Goal: Task Accomplishment & Management: Complete application form

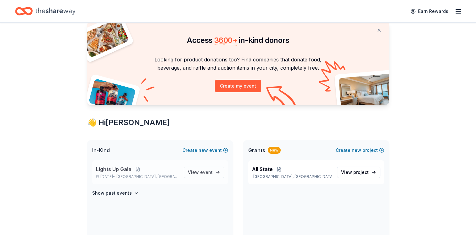
scroll to position [31, 0]
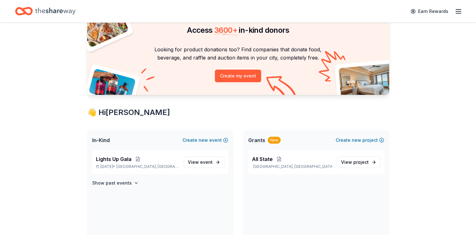
click at [460, 12] on icon "button" at bounding box center [459, 12] width 8 height 8
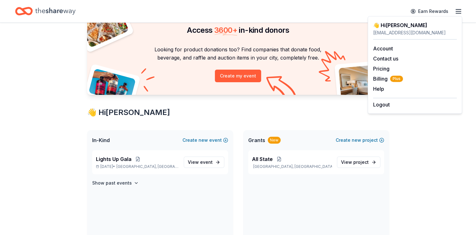
click at [460, 12] on icon "button" at bounding box center [459, 12] width 8 height 8
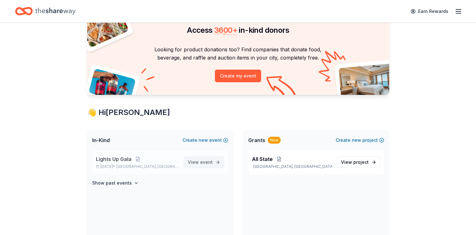
click at [203, 164] on span "View event" at bounding box center [200, 162] width 25 height 8
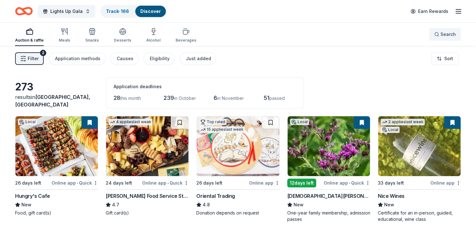
click at [457, 32] on button "Search" at bounding box center [445, 34] width 32 height 13
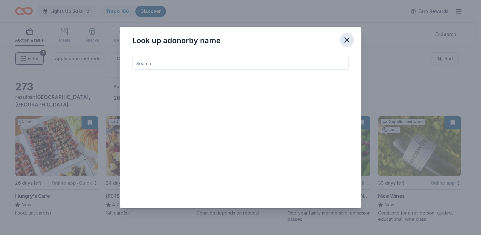
click at [345, 41] on icon "button" at bounding box center [346, 40] width 9 height 9
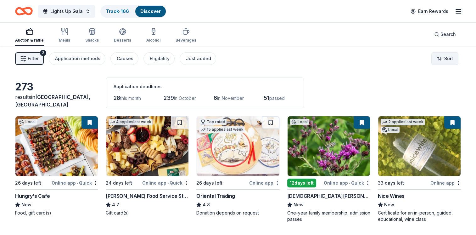
click at [453, 53] on html "Lights Up Gala Track · 166 Discover Earn Rewards Auction & raffle Meals Snacks …" at bounding box center [238, 117] width 476 height 235
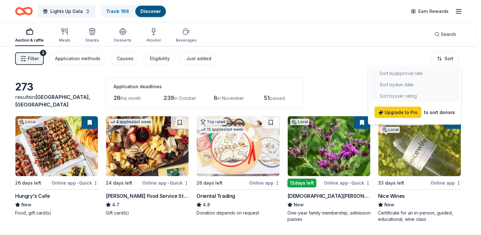
click at [409, 85] on div at bounding box center [414, 85] width 90 height 34
click at [373, 84] on div at bounding box center [414, 85] width 90 height 34
click at [271, 65] on html "Lights Up Gala Track · 166 Discover Earn Rewards Auction & raffle Meals Snacks …" at bounding box center [240, 117] width 481 height 235
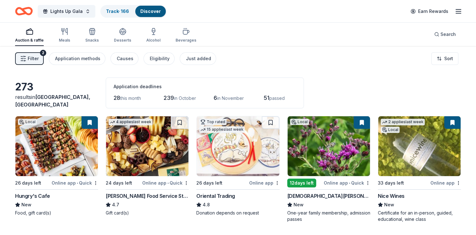
click at [454, 10] on div "Earn Rewards" at bounding box center [434, 11] width 55 height 15
click at [457, 10] on icon "button" at bounding box center [459, 12] width 8 height 8
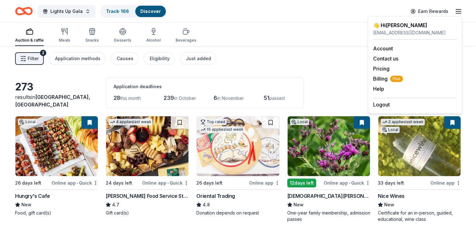
click at [225, 51] on div "Filter 2 Application methods Causes Eligibility Just added Sort" at bounding box center [238, 58] width 476 height 25
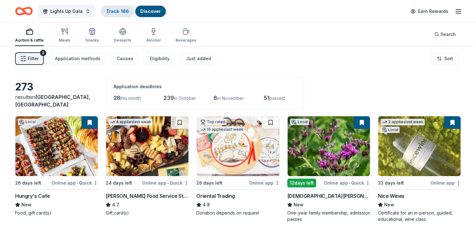
click at [125, 10] on link "Track · 166" at bounding box center [117, 10] width 23 height 5
click at [114, 11] on link "Track · 166" at bounding box center [117, 10] width 23 height 5
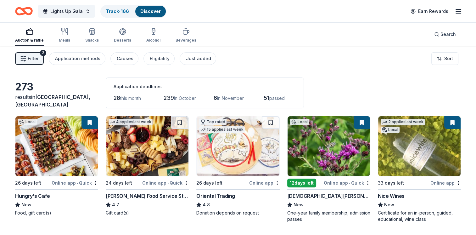
click at [228, 15] on div "Lights Up Gala Track · 166 Discover Earn Rewards" at bounding box center [238, 11] width 446 height 15
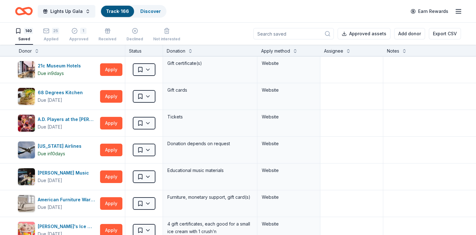
click at [214, 15] on div "Lights Up Gala Track · 166 Discover Earn Rewards" at bounding box center [238, 11] width 446 height 15
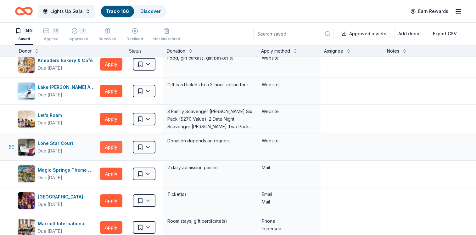
click at [110, 142] on button "Apply" at bounding box center [111, 147] width 22 height 13
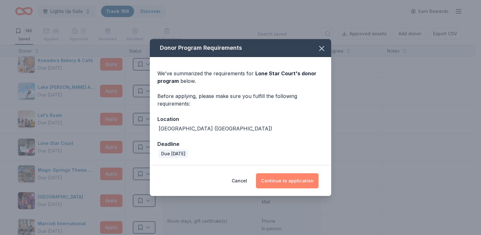
click at [288, 183] on button "Continue to application" at bounding box center [287, 180] width 63 height 15
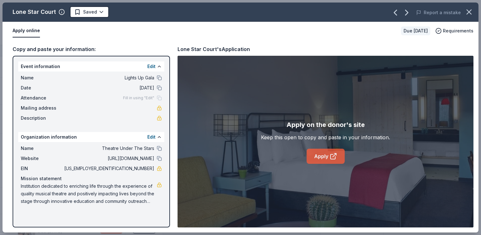
click at [332, 151] on link "Apply" at bounding box center [325, 156] width 38 height 15
click at [91, 12] on html "Lights Up Gala Track · 166 Discover Earn Rewards 140 Saved 25 Applied 1 Approve…" at bounding box center [240, 117] width 481 height 235
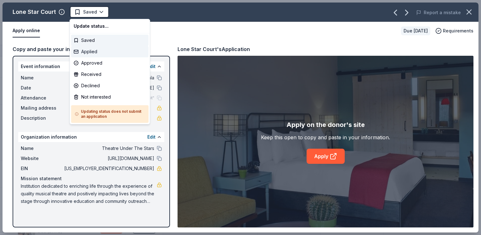
click at [122, 52] on div "Applied" at bounding box center [109, 51] width 77 height 11
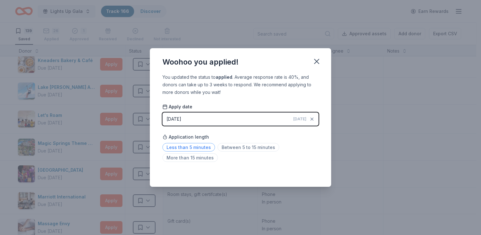
click at [201, 147] on span "Less than 5 minutes" at bounding box center [188, 147] width 53 height 8
click at [316, 60] on icon "button" at bounding box center [316, 61] width 9 height 9
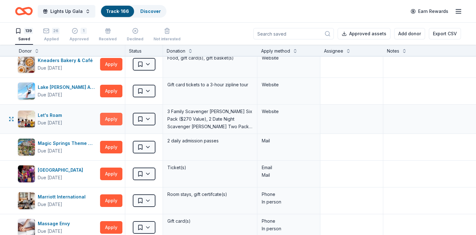
click at [110, 114] on button "Apply" at bounding box center [111, 119] width 22 height 13
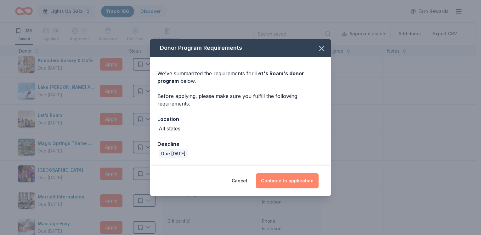
click at [274, 184] on button "Continue to application" at bounding box center [287, 180] width 63 height 15
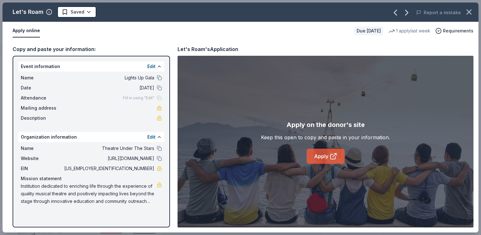
click at [321, 149] on link "Apply" at bounding box center [325, 156] width 38 height 15
click at [74, 11] on html "Lights Up Gala Track · 166 Discover Earn Rewards 139 Saved 26 Applied 1 Approve…" at bounding box center [240, 117] width 481 height 235
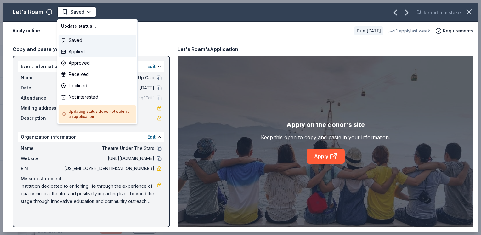
click at [93, 52] on div "Applied" at bounding box center [97, 51] width 77 height 11
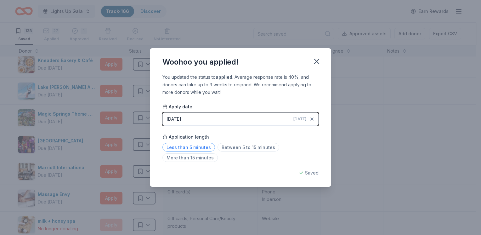
click at [195, 148] on span "Less than 5 minutes" at bounding box center [188, 147] width 53 height 8
click at [315, 60] on icon "button" at bounding box center [316, 61] width 4 height 4
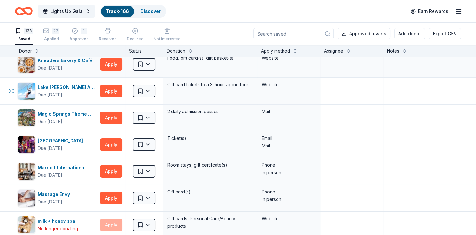
scroll to position [2128, 0]
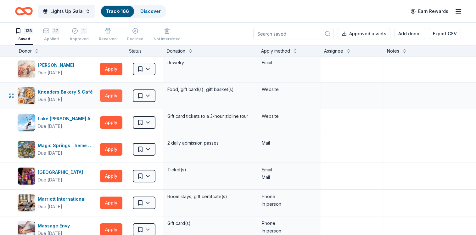
click at [107, 90] on button "Apply" at bounding box center [111, 95] width 22 height 13
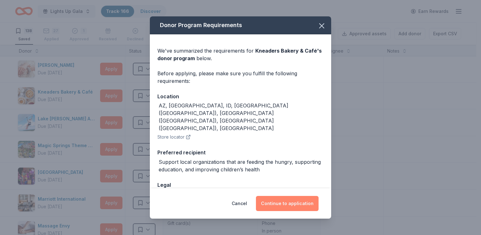
click at [278, 205] on button "Continue to application" at bounding box center [287, 203] width 63 height 15
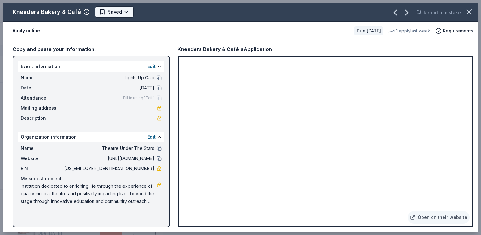
click at [101, 11] on html "Lights Up Gala Track · 166 Discover Earn Rewards 138 Saved 27 Applied 1 Approve…" at bounding box center [240, 117] width 481 height 235
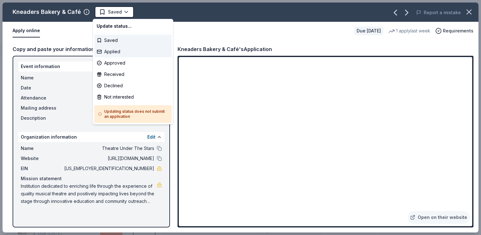
click at [120, 52] on div "Applied" at bounding box center [132, 51] width 77 height 11
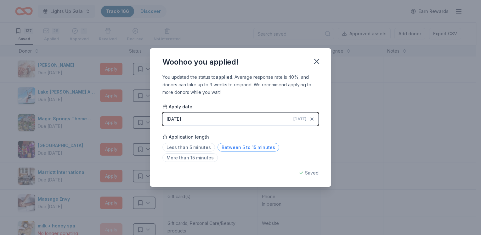
click at [264, 146] on span "Between 5 to 15 minutes" at bounding box center [248, 147] width 62 height 8
drag, startPoint x: 324, startPoint y: 56, endPoint x: 310, endPoint y: 64, distance: 16.0
click at [324, 56] on div "Woohoo you applied!" at bounding box center [240, 60] width 181 height 25
click at [314, 64] on icon "button" at bounding box center [316, 61] width 4 height 4
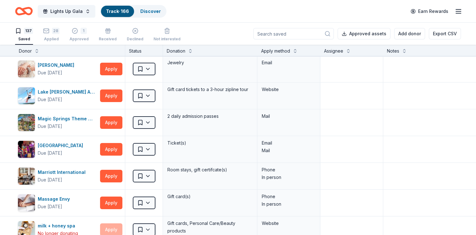
scroll to position [2397, 0]
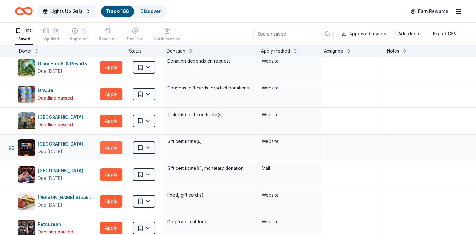
click at [102, 144] on button "Apply" at bounding box center [111, 147] width 22 height 13
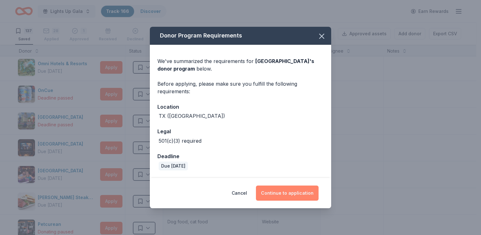
click at [284, 193] on button "Continue to application" at bounding box center [287, 192] width 63 height 15
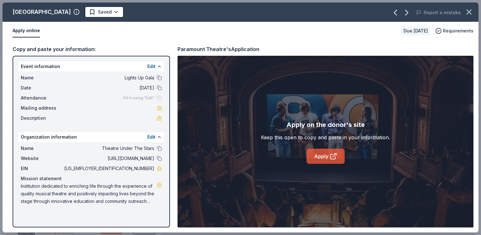
click at [326, 154] on link "Apply" at bounding box center [325, 156] width 38 height 15
click at [89, 14] on html "Lights Up Gala Track · 166 Discover Earn Rewards 137 Saved 28 Applied 1 Approve…" at bounding box center [240, 117] width 481 height 235
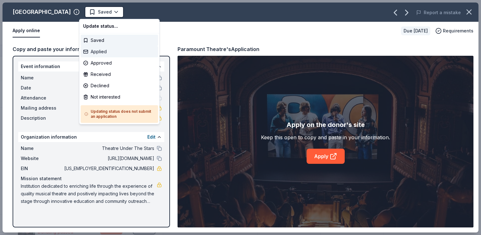
click at [111, 53] on div "Applied" at bounding box center [119, 51] width 77 height 11
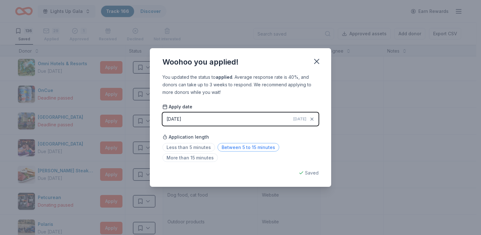
click at [258, 146] on span "Between 5 to 15 minutes" at bounding box center [248, 147] width 62 height 8
click at [315, 62] on icon "button" at bounding box center [316, 61] width 4 height 4
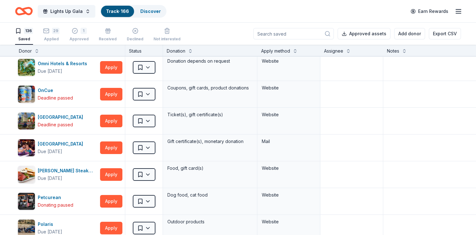
scroll to position [141, 0]
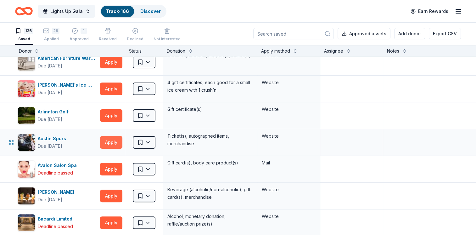
click at [111, 144] on button "Apply" at bounding box center [111, 142] width 22 height 13
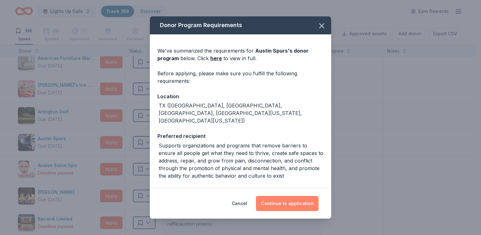
click at [282, 203] on button "Continue to application" at bounding box center [287, 203] width 63 height 15
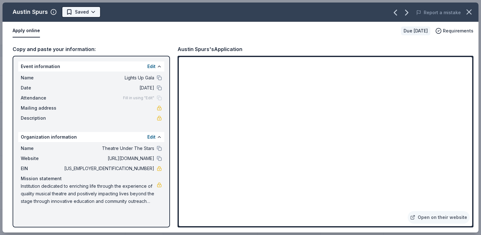
click at [82, 14] on html "Lights Up Gala Track · 166 Discover Earn Rewards 136 Saved 29 Applied 1 Approve…" at bounding box center [240, 117] width 481 height 235
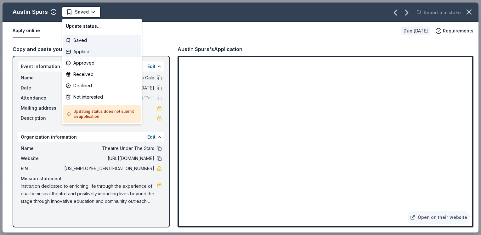
click at [88, 52] on div "Applied" at bounding box center [101, 51] width 77 height 11
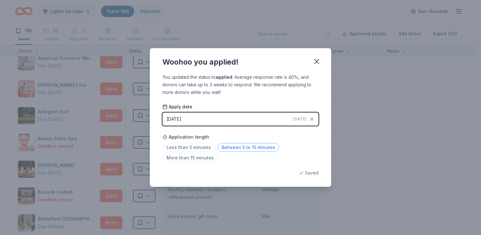
click at [245, 147] on span "Between 5 to 15 minutes" at bounding box center [248, 147] width 62 height 8
click at [311, 61] on button "button" at bounding box center [317, 61] width 14 height 14
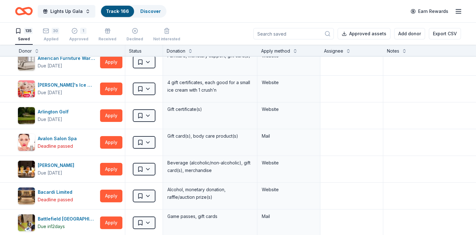
scroll to position [0, 0]
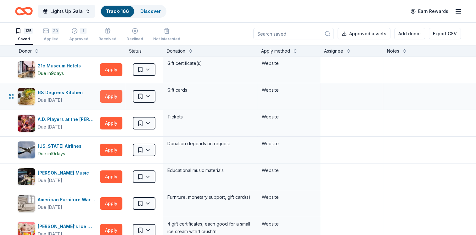
click at [112, 95] on button "Apply" at bounding box center [111, 96] width 22 height 13
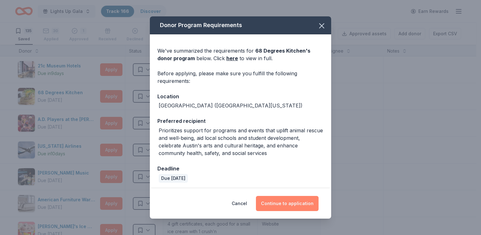
click at [291, 206] on button "Continue to application" at bounding box center [287, 203] width 63 height 15
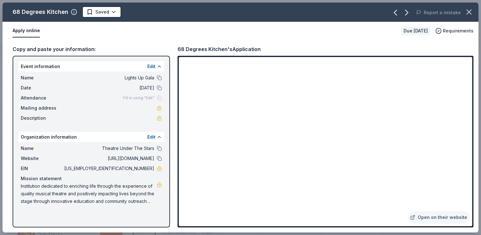
click at [231, 44] on div "Copy and paste your information: Event information Edit Name Lights Up Gala Dat…" at bounding box center [241, 136] width 476 height 192
drag, startPoint x: 177, startPoint y: 51, endPoint x: 258, endPoint y: 51, distance: 80.9
click at [273, 51] on div "Copy and paste your information: Event information Edit Name Lights Up Gala Dat…" at bounding box center [241, 136] width 476 height 192
drag, startPoint x: 179, startPoint y: 47, endPoint x: 324, endPoint y: 15, distance: 148.5
click at [158, 47] on div "Copy and paste your information: Event information Edit Name Lights Up Gala Dat…" at bounding box center [241, 136] width 476 height 192
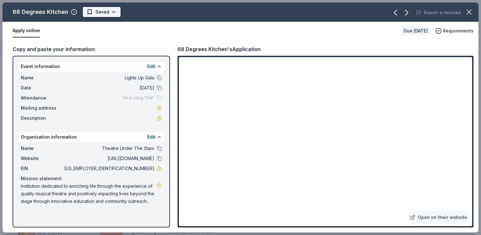
click at [101, 15] on html "Lights Up Gala Track · 166 Discover Earn Rewards 135 Saved 30 Applied 1 Approve…" at bounding box center [240, 117] width 481 height 235
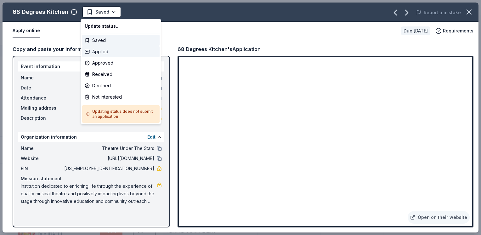
click at [108, 55] on div "Applied" at bounding box center [120, 51] width 77 height 11
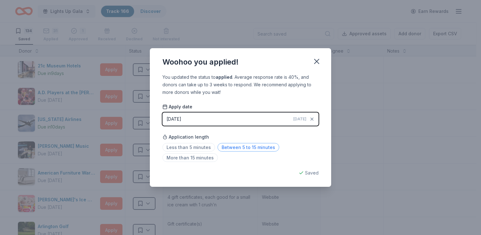
click at [238, 148] on span "Between 5 to 15 minutes" at bounding box center [248, 147] width 62 height 8
click at [313, 62] on icon "button" at bounding box center [316, 61] width 9 height 9
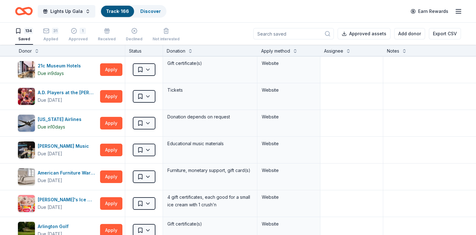
scroll to position [3441, 0]
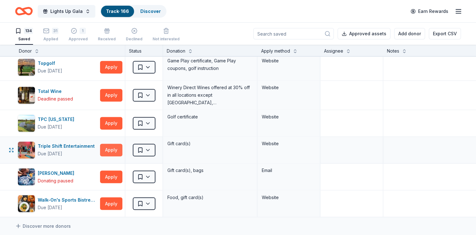
click at [118, 143] on button "Apply" at bounding box center [111, 149] width 22 height 13
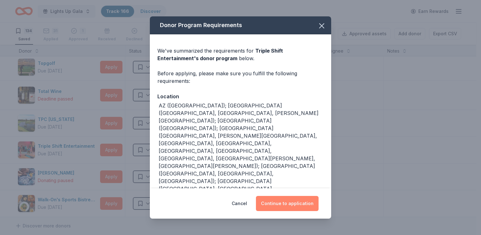
click at [278, 199] on button "Continue to application" at bounding box center [287, 203] width 63 height 15
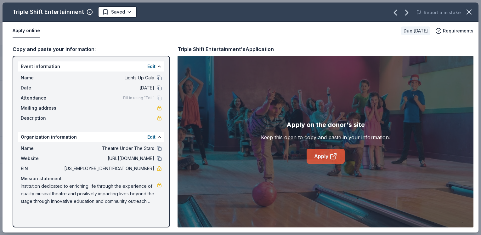
click at [319, 157] on link "Apply" at bounding box center [325, 156] width 38 height 15
click at [125, 12] on html "Lights Up Gala Track · 166 Discover Earn Rewards 134 Saved 31 Applied 1 Approve…" at bounding box center [240, 117] width 481 height 235
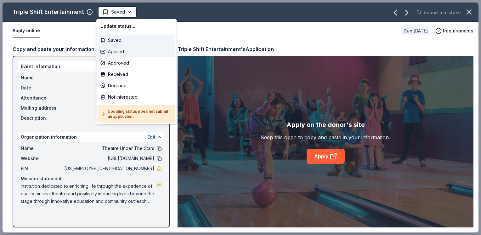
click at [141, 49] on div "Applied" at bounding box center [136, 51] width 77 height 11
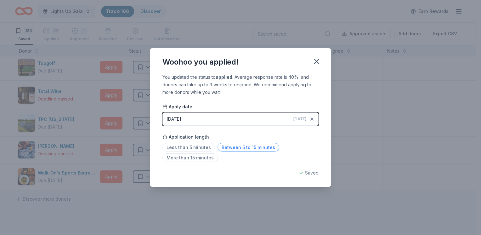
click at [232, 144] on span "Between 5 to 15 minutes" at bounding box center [248, 147] width 62 height 8
click at [317, 60] on icon "button" at bounding box center [316, 61] width 4 height 4
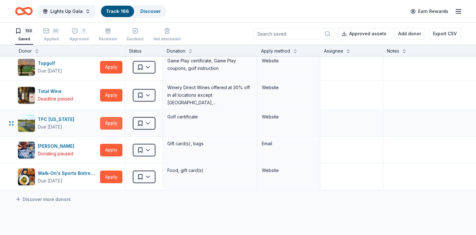
click at [110, 117] on button "Apply" at bounding box center [111, 123] width 22 height 13
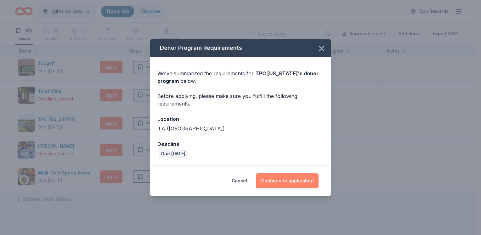
click at [293, 180] on button "Continue to application" at bounding box center [287, 180] width 63 height 15
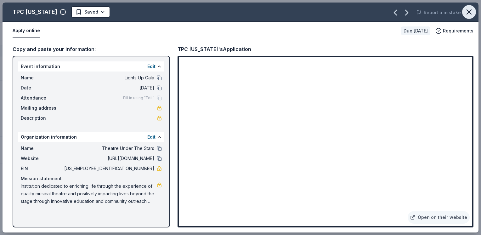
click at [469, 11] on icon "button" at bounding box center [468, 12] width 9 height 9
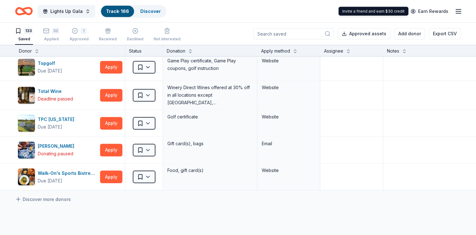
click at [382, 13] on div "Invite a friend and earn $30 credit Invite a friend and earn $30 credit" at bounding box center [374, 11] width 70 height 9
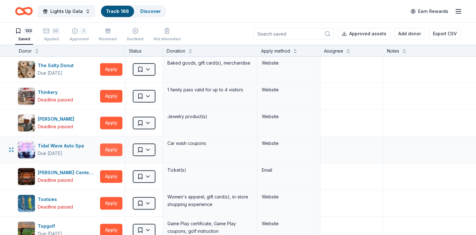
click at [104, 143] on button "Apply" at bounding box center [111, 149] width 22 height 13
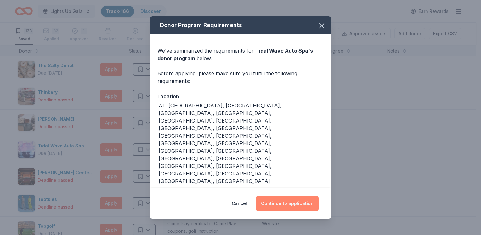
click at [295, 199] on button "Continue to application" at bounding box center [287, 203] width 63 height 15
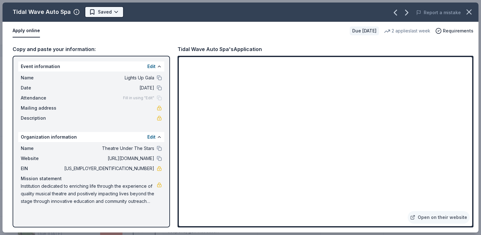
click at [101, 9] on html "Lights Up Gala Track · 166 Discover Earn Rewards 133 Saved 32 Applied 1 Approve…" at bounding box center [240, 117] width 481 height 235
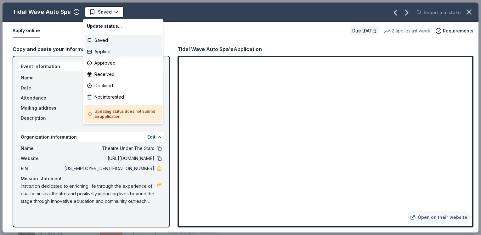
click at [110, 54] on div "Applied" at bounding box center [122, 51] width 77 height 11
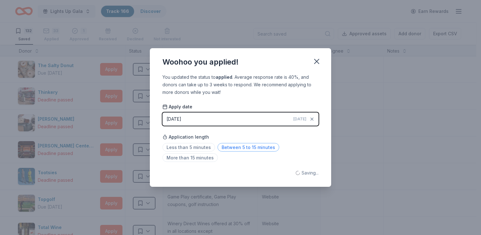
click at [242, 148] on span "Between 5 to 15 minutes" at bounding box center [248, 147] width 62 height 8
click at [296, 152] on div "Less than 5 minutes Between 5 to 15 minutes More than 15 minutes" at bounding box center [240, 153] width 156 height 21
click at [316, 61] on icon "button" at bounding box center [316, 61] width 4 height 4
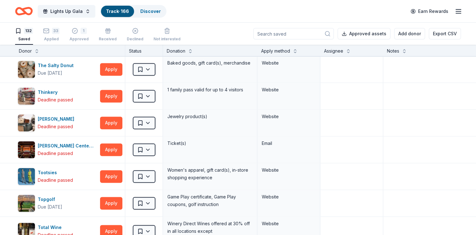
scroll to position [8, 0]
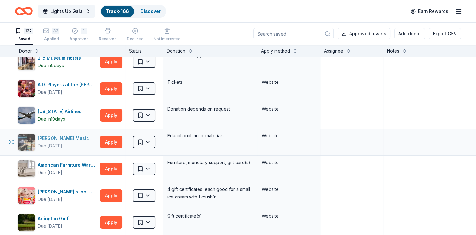
click at [94, 133] on div "Alfred Music Due in 24 days" at bounding box center [58, 142] width 80 height 18
click at [120, 138] on button "Apply" at bounding box center [111, 142] width 22 height 13
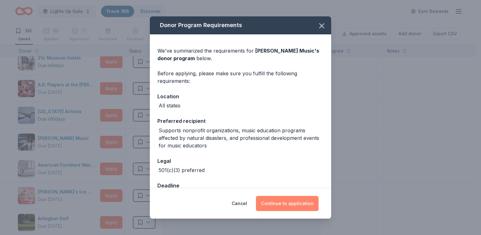
click at [294, 204] on button "Continue to application" at bounding box center [287, 203] width 63 height 15
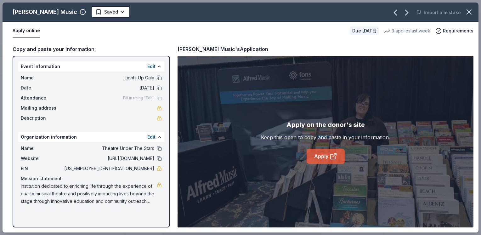
click at [331, 157] on icon at bounding box center [333, 156] width 8 height 8
click at [86, 13] on html "Lights Up Gala Track · 166 Discover Earn Rewards 132 Saved 33 Applied 1 Approve…" at bounding box center [240, 117] width 481 height 235
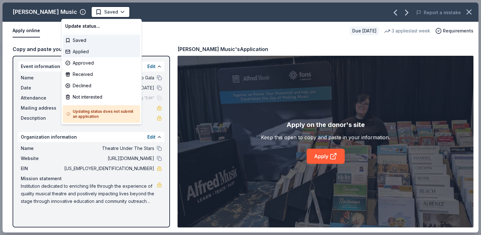
click at [96, 52] on div "Applied" at bounding box center [101, 51] width 77 height 11
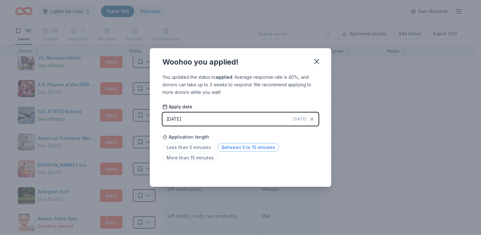
click at [259, 147] on span "Between 5 to 15 minutes" at bounding box center [248, 147] width 62 height 8
click at [312, 60] on icon "button" at bounding box center [316, 61] width 9 height 9
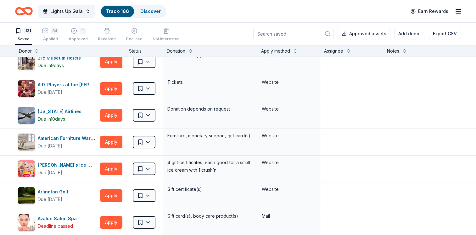
scroll to position [3171, 0]
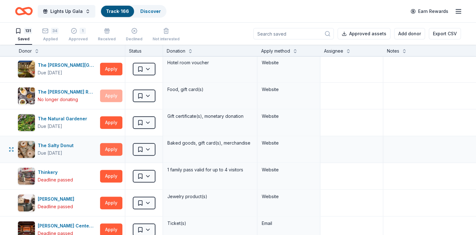
click at [115, 143] on button "Apply" at bounding box center [111, 149] width 22 height 13
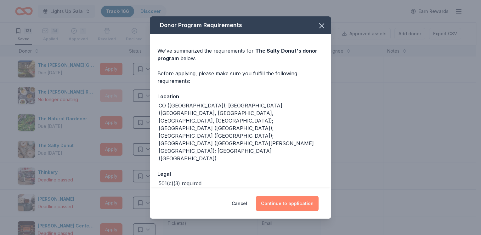
click at [287, 196] on button "Continue to application" at bounding box center [287, 203] width 63 height 15
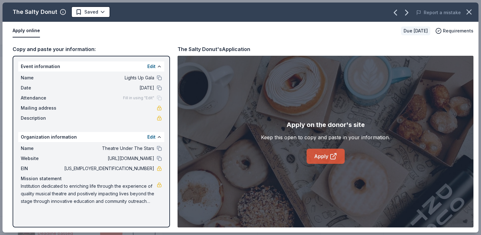
click at [330, 156] on icon at bounding box center [332, 156] width 5 height 5
click at [87, 15] on html "Lights Up Gala Track · 166 Discover Earn Rewards 131 Saved 34 Applied 1 Approve…" at bounding box center [240, 117] width 481 height 235
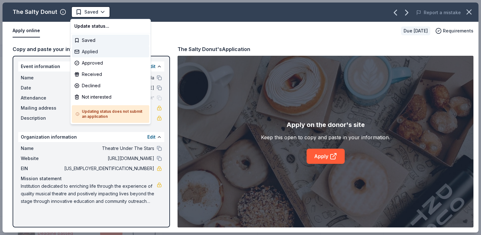
click at [130, 53] on div "Applied" at bounding box center [110, 51] width 77 height 11
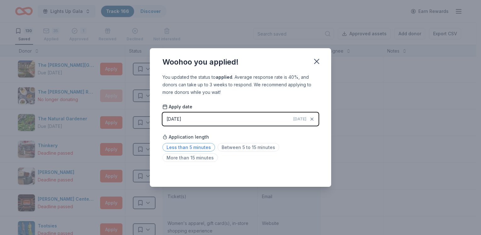
click at [189, 149] on span "Less than 5 minutes" at bounding box center [188, 147] width 53 height 8
click at [313, 59] on icon "button" at bounding box center [316, 61] width 9 height 9
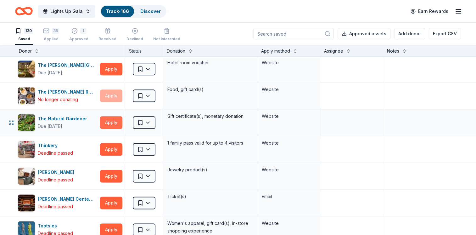
click at [108, 116] on button "Apply" at bounding box center [111, 122] width 22 height 13
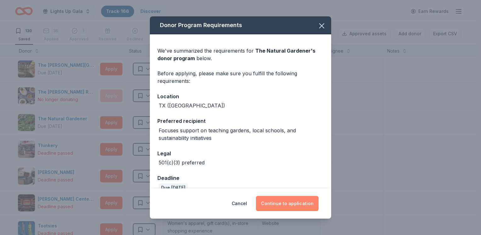
click at [283, 199] on button "Continue to application" at bounding box center [287, 203] width 63 height 15
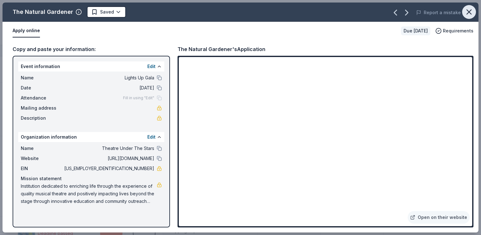
click at [469, 13] on icon "button" at bounding box center [469, 12] width 4 height 4
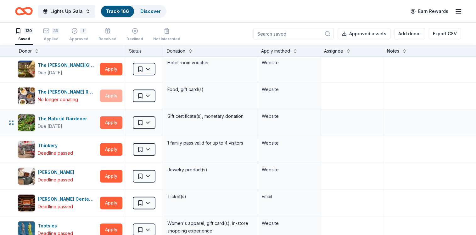
click at [108, 116] on button "Apply" at bounding box center [111, 122] width 22 height 13
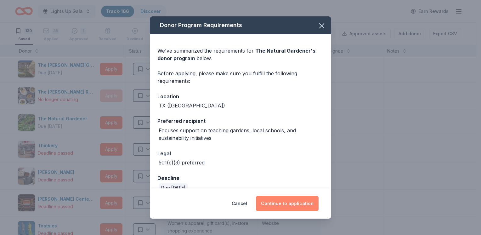
click at [291, 202] on button "Continue to application" at bounding box center [287, 203] width 63 height 15
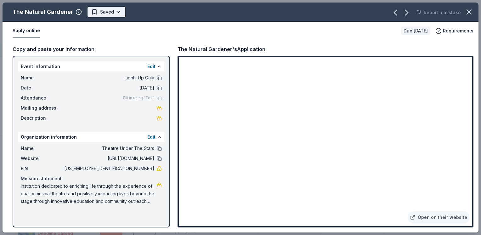
click at [107, 11] on html "Lights Up Gala Track · 166 Discover Earn Rewards 130 Saved 35 Applied 1 Approve…" at bounding box center [240, 117] width 481 height 235
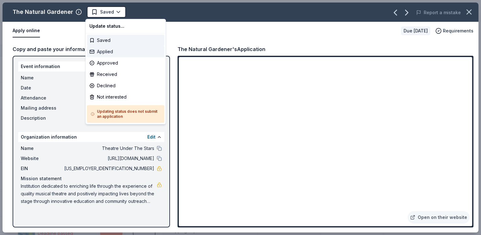
click at [132, 53] on div "Applied" at bounding box center [125, 51] width 77 height 11
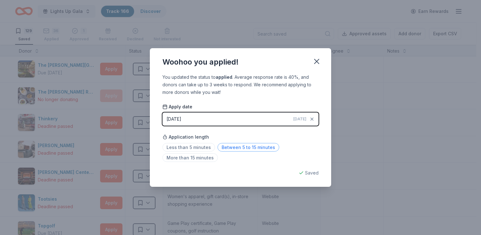
click at [260, 148] on span "Between 5 to 15 minutes" at bounding box center [248, 147] width 62 height 8
click at [315, 61] on icon "button" at bounding box center [316, 61] width 9 height 9
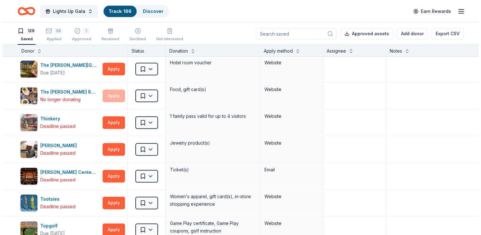
scroll to position [8, 0]
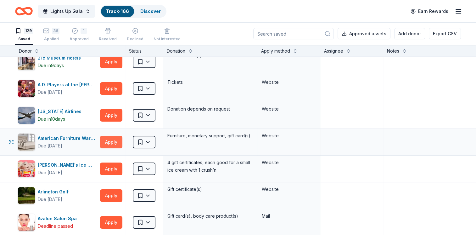
click at [108, 142] on button "Apply" at bounding box center [111, 142] width 22 height 13
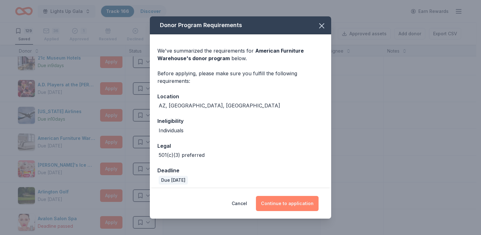
click at [290, 204] on button "Continue to application" at bounding box center [287, 203] width 63 height 15
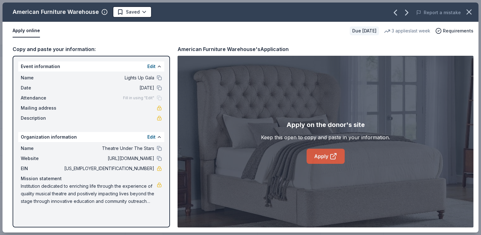
click at [322, 156] on link "Apply" at bounding box center [325, 156] width 38 height 15
